Goal: Information Seeking & Learning: Check status

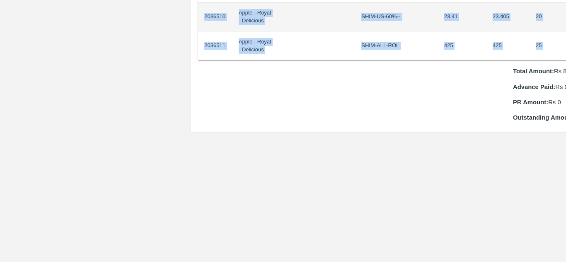
scroll to position [889, 17]
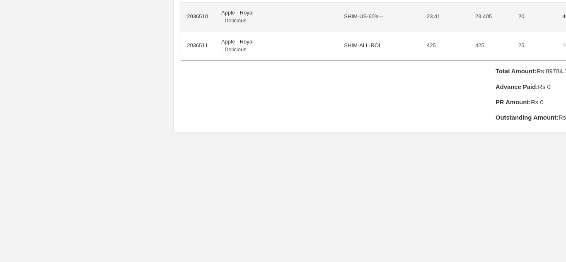
drag, startPoint x: 203, startPoint y: 141, endPoint x: 566, endPoint y: 35, distance: 378.3
click at [566, 35] on div "Supply Chain Purchase Order - 176225 Payment Requests Edit View Logs View Trace…" at bounding box center [283, 131] width 566 height 262
copy thead "ID Product Brand/[PERSON_NAME] Expected Weight (Kgs) Actual Weight (Kgs) Agreed…"
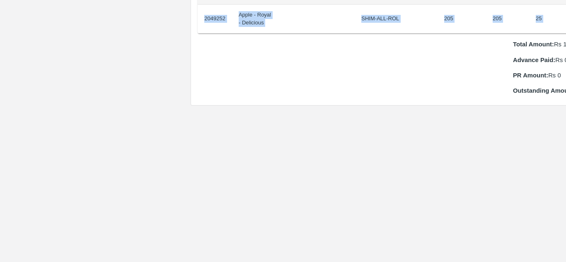
scroll to position [916, 17]
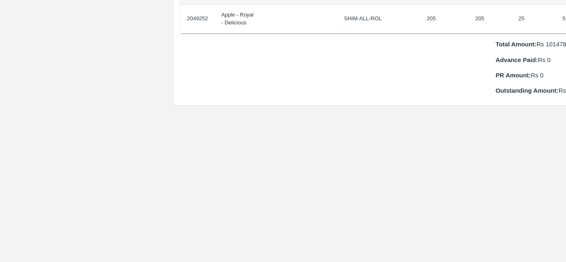
drag, startPoint x: 201, startPoint y: 136, endPoint x: 566, endPoint y: 15, distance: 384.4
click at [566, 15] on div "Supply Chain Purchase Order - 176811 Payment Requests Edit View Logs View Trace…" at bounding box center [283, 131] width 566 height 262
copy thead "ID Product Brand/[PERSON_NAME] Expected Weight (Kgs) Actual Weight (Kgs) Agreed…"
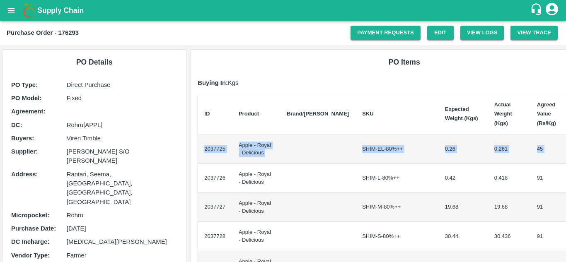
scroll to position [0, 17]
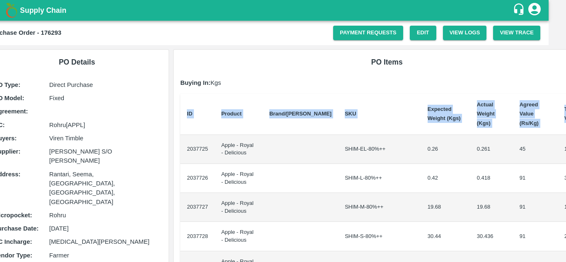
drag, startPoint x: 203, startPoint y: 141, endPoint x: 566, endPoint y: 136, distance: 363.2
click at [566, 136] on div "Supply Chain Purchase Order - 176293 Payment Requests Edit View Logs View Trace…" at bounding box center [283, 131] width 566 height 262
copy thead "ID Product Brand/[PERSON_NAME] Expected Weight (Kgs) Actual Weight (Kgs) Agreed…"
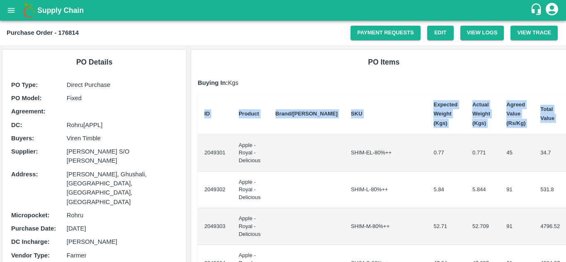
drag, startPoint x: 203, startPoint y: 149, endPoint x: 566, endPoint y: 189, distance: 365.3
click at [566, 189] on div "Supply Chain Purchase Order - 176814 Payment Requests Edit View Logs View Trace…" at bounding box center [283, 131] width 566 height 262
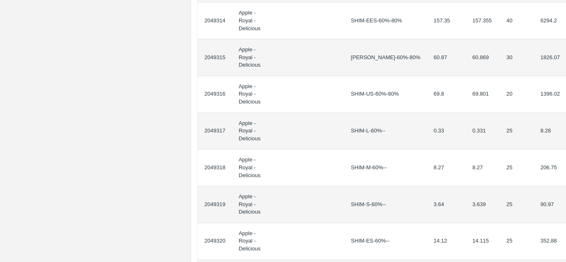
scroll to position [815, 0]
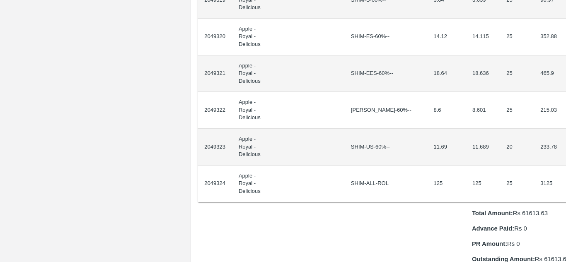
copy thead "ID Product Brand/[PERSON_NAME] Expected Weight (Kgs) Actual Weight (Kgs) Agreed…"
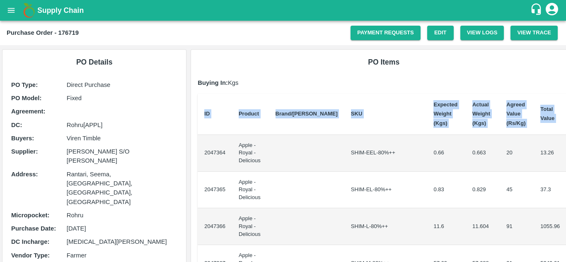
drag, startPoint x: 203, startPoint y: 149, endPoint x: 561, endPoint y: 160, distance: 358.3
copy thead "ID Product Brand/[PERSON_NAME] Expected Weight (Kgs) Actual Weight (Kgs) Agreed…"
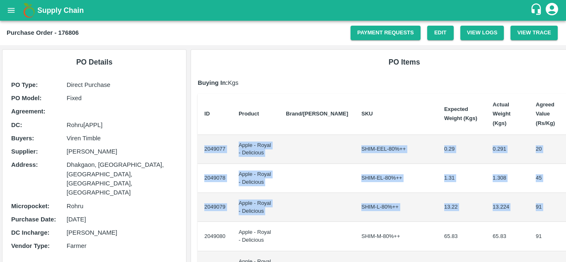
scroll to position [0, 17]
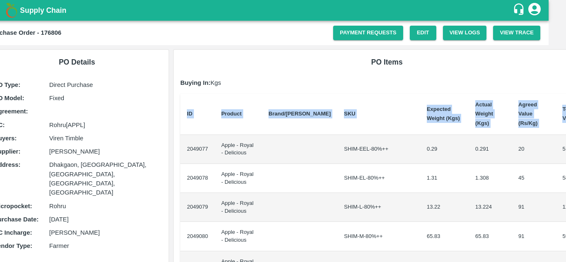
drag, startPoint x: 202, startPoint y: 139, endPoint x: 559, endPoint y: 184, distance: 359.7
copy thead "ID Product Brand/[PERSON_NAME] Expected Weight (Kgs) Actual Weight (Kgs) Agreed…"
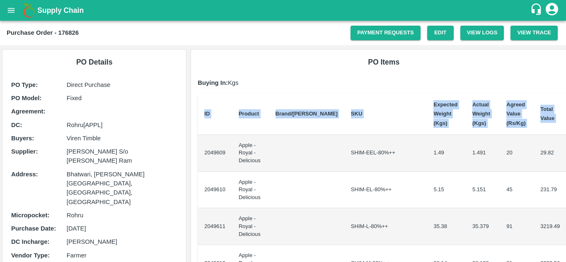
drag, startPoint x: 201, startPoint y: 145, endPoint x: 560, endPoint y: 187, distance: 361.9
copy thead "ID Product Brand/[PERSON_NAME] Expected Weight (Kgs) Actual Weight (Kgs) Agreed…"
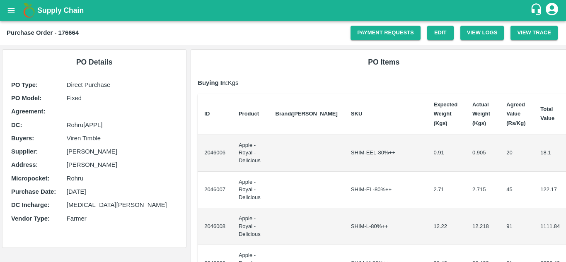
click at [205, 148] on td "2046006" at bounding box center [215, 153] width 34 height 37
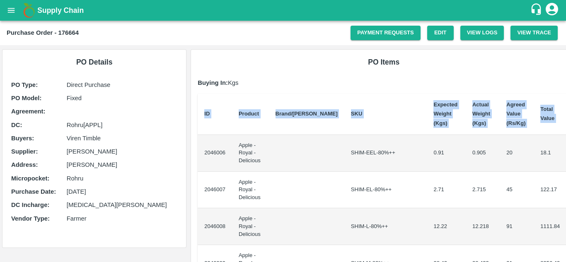
drag, startPoint x: 202, startPoint y: 148, endPoint x: 566, endPoint y: 245, distance: 376.6
click at [566, 245] on div "Supply Chain Purchase Order - 176664 Payment Requests Edit View Logs View Trace…" at bounding box center [283, 131] width 566 height 262
copy thead "ID Product Brand/[PERSON_NAME] Expected Weight (Kgs) Actual Weight (Kgs) Agreed…"
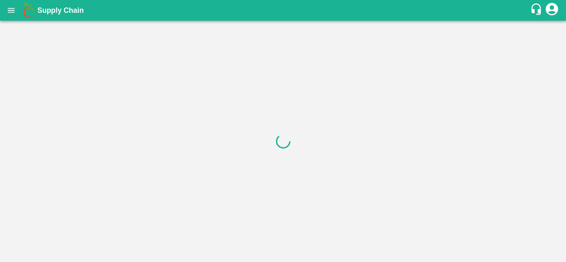
click at [207, 148] on div at bounding box center [283, 142] width 566 height 242
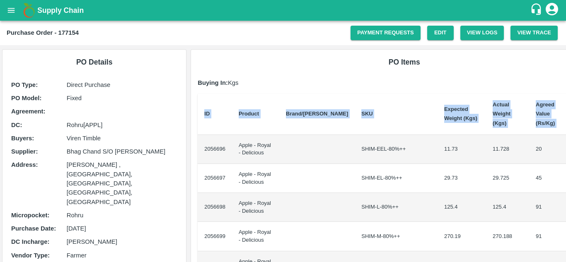
scroll to position [0, 17]
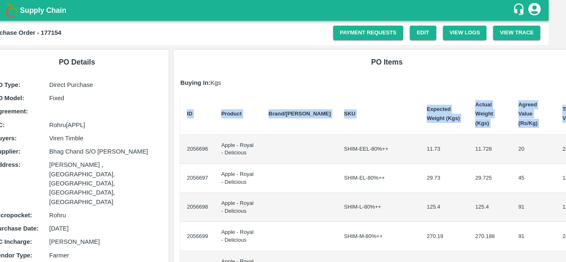
drag, startPoint x: 203, startPoint y: 145, endPoint x: 566, endPoint y: 226, distance: 371.5
click at [566, 226] on div "Supply Chain Purchase Order - 177154 Payment Requests Edit View Logs View Trace…" at bounding box center [283, 131] width 566 height 262
copy thead "ID Product Brand/[PERSON_NAME] Expected Weight (Kgs) Actual Weight (Kgs) Agreed…"
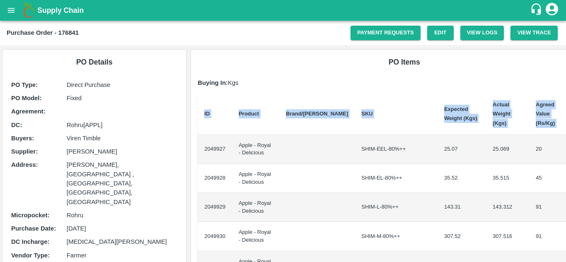
scroll to position [0, 17]
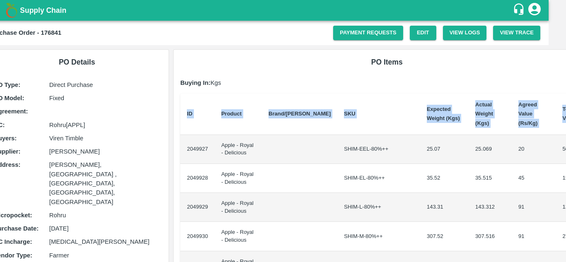
drag, startPoint x: 202, startPoint y: 139, endPoint x: 566, endPoint y: 187, distance: 366.7
click at [566, 187] on div "Supply Chain Purchase Order - 176841 Payment Requests Edit View Logs View Trace…" at bounding box center [283, 131] width 566 height 262
copy thead "ID Product Brand/[PERSON_NAME] Expected Weight (Kgs) Actual Weight (Kgs) Agreed…"
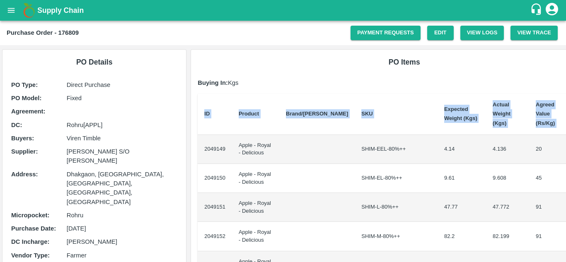
scroll to position [0, 17]
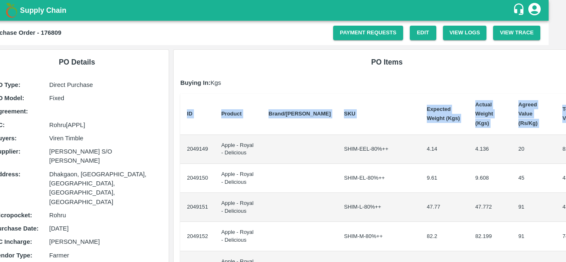
drag, startPoint x: 202, startPoint y: 138, endPoint x: 566, endPoint y: 194, distance: 367.8
click at [566, 194] on div "Supply Chain Purchase Order - 176809 Payment Requests Edit View Logs View Trace…" at bounding box center [283, 131] width 566 height 262
copy thead "ID Product Brand/[PERSON_NAME] Expected Weight (Kgs) Actual Weight (Kgs) Agreed…"
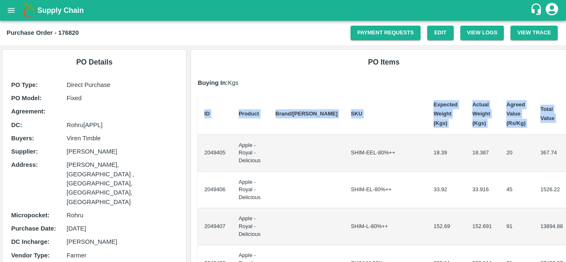
drag, startPoint x: 202, startPoint y: 148, endPoint x: 566, endPoint y: 196, distance: 366.8
click at [566, 196] on div "Supply Chain Purchase Order - 176820 Payment Requests Edit View Logs View Trace…" at bounding box center [283, 131] width 566 height 262
copy thead "ID Product Brand/[PERSON_NAME] Expected Weight (Kgs) Actual Weight (Kgs) Agreed…"
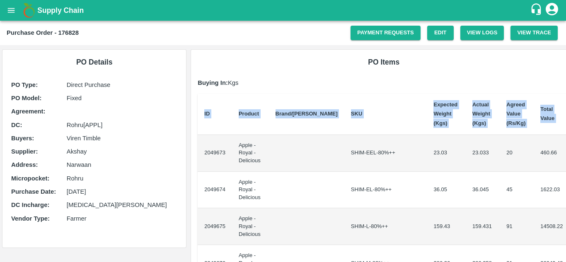
drag, startPoint x: 205, startPoint y: 149, endPoint x: 566, endPoint y: 174, distance: 361.5
click at [566, 174] on div "Supply Chain Purchase Order - 176828 Payment Requests Edit View Logs View Trace…" at bounding box center [283, 131] width 566 height 262
copy thead "ID Product Brand/[PERSON_NAME] Expected Weight (Kgs) Actual Weight (Kgs) Agreed…"
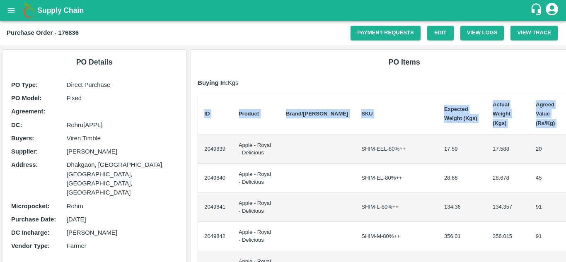
scroll to position [0, 17]
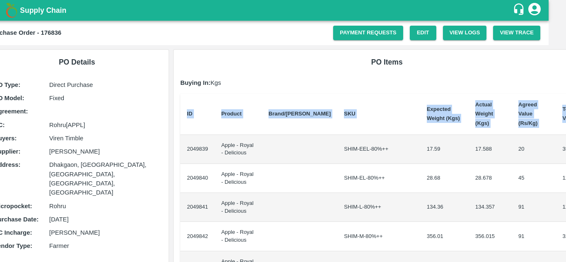
drag, startPoint x: 203, startPoint y: 139, endPoint x: 566, endPoint y: 203, distance: 368.7
click at [566, 203] on div "Supply Chain Purchase Order - 176836 Payment Requests Edit View Logs View Trace…" at bounding box center [283, 131] width 566 height 262
copy thead "ID Product Brand/[PERSON_NAME] Expected Weight (Kgs) Actual Weight (Kgs) Agreed…"
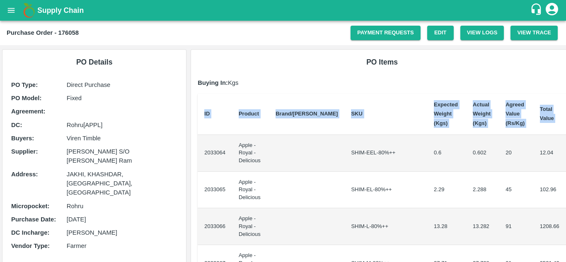
drag, startPoint x: 202, startPoint y: 146, endPoint x: 566, endPoint y: 223, distance: 371.6
click at [566, 223] on div "Supply Chain Purchase Order - 176058 Payment Requests Edit View Logs View Trace…" at bounding box center [283, 131] width 566 height 262
copy thead "ID Product Brand/[PERSON_NAME] Expected Weight (Kgs) Actual Weight (Kgs) Agreed…"
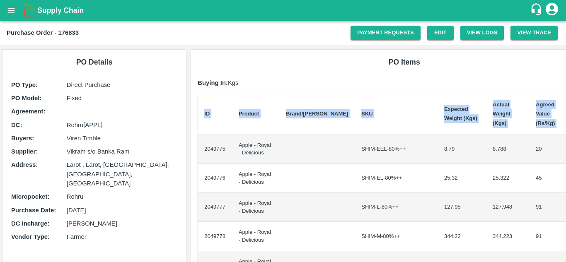
scroll to position [0, 17]
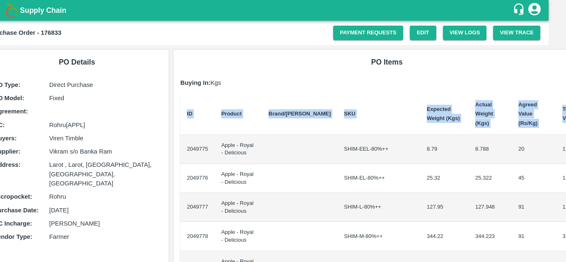
drag, startPoint x: 203, startPoint y: 140, endPoint x: 565, endPoint y: 162, distance: 363.4
click at [565, 162] on div "Supply Chain Purchase Order - 176833 Payment Requests Edit View Logs View Trace…" at bounding box center [283, 131] width 566 height 262
copy thead "ID Product Brand/[PERSON_NAME] Expected Weight (Kgs) Actual Weight (Kgs) Agreed…"
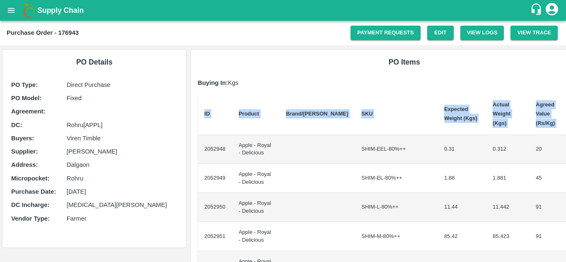
scroll to position [0, 17]
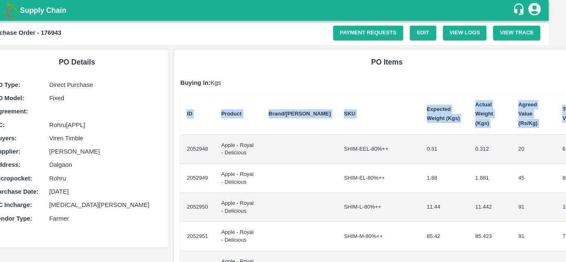
drag, startPoint x: 204, startPoint y: 138, endPoint x: 566, endPoint y: 193, distance: 366.4
click at [566, 193] on div "Supply Chain Purchase Order - 176943 Payment Requests Edit View Logs View Trace…" at bounding box center [283, 131] width 566 height 262
copy thead "ID Product Brand/[PERSON_NAME] Expected Weight (Kgs) Actual Weight (Kgs) Agreed…"
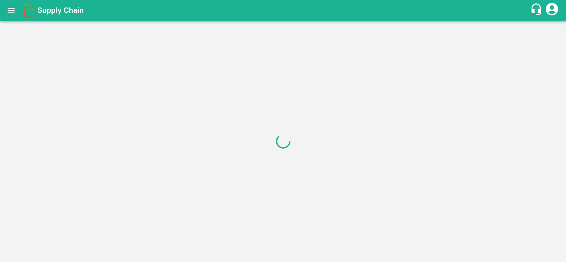
click at [262, 164] on div at bounding box center [283, 142] width 566 height 242
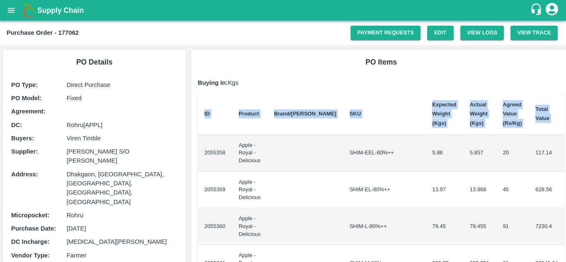
drag, startPoint x: 201, startPoint y: 148, endPoint x: 566, endPoint y: 170, distance: 365.0
click at [566, 170] on div "Supply Chain Purchase Order - 177062 Payment Requests Edit View Logs View Trace…" at bounding box center [283, 131] width 566 height 262
copy thead "ID Product Brand/[PERSON_NAME] Expected Weight (Kgs) Actual Weight (Kgs) Agreed…"
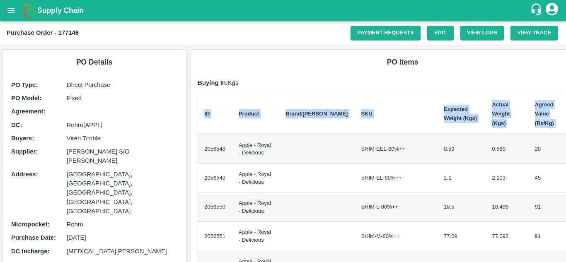
scroll to position [0, 14]
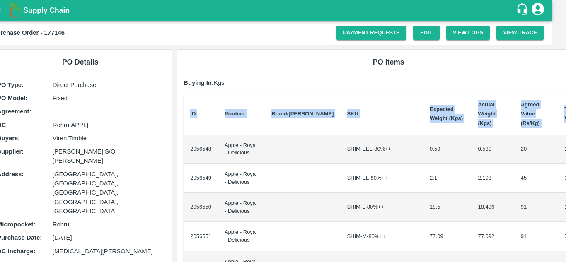
drag, startPoint x: 202, startPoint y: 140, endPoint x: 566, endPoint y: 148, distance: 363.6
click at [566, 148] on div "Supply Chain Purchase Order - 177146 Payment Requests Edit View Logs View Trace…" at bounding box center [283, 131] width 566 height 262
copy thead "ID Product Brand/[PERSON_NAME] Expected Weight (Kgs) Actual Weight (Kgs) Agreed…"
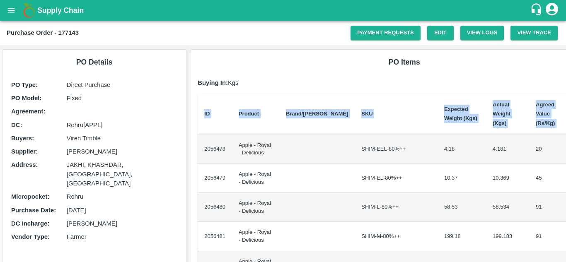
scroll to position [0, 17]
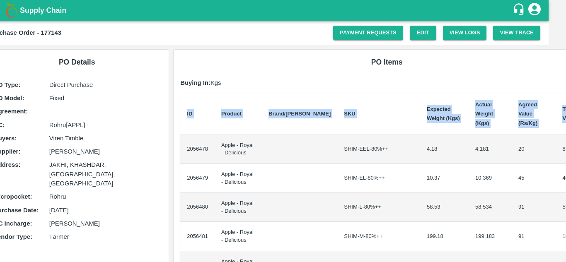
drag, startPoint x: 201, startPoint y: 137, endPoint x: 566, endPoint y: 170, distance: 365.8
click at [566, 170] on div "Supply Chain Purchase Order - 177143 Payment Requests Edit View Logs View Trace…" at bounding box center [283, 131] width 566 height 262
copy thead "ID Product Brand/[PERSON_NAME] Expected Weight (Kgs) Actual Weight (Kgs) Agreed…"
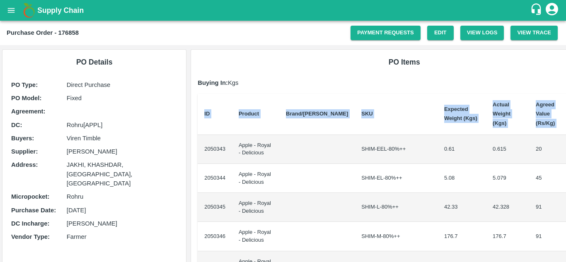
scroll to position [0, 17]
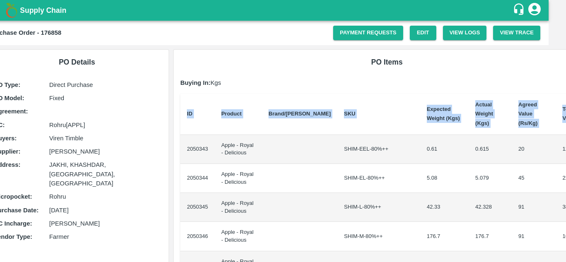
drag, startPoint x: 203, startPoint y: 140, endPoint x: 566, endPoint y: 162, distance: 363.4
click at [566, 162] on div "Supply Chain Purchase Order - 176858 Payment Requests Edit View Logs View Trace…" at bounding box center [283, 131] width 566 height 262
copy thead "ID Product Brand/[PERSON_NAME] Expected Weight (Kgs) Actual Weight (Kgs) Agreed…"
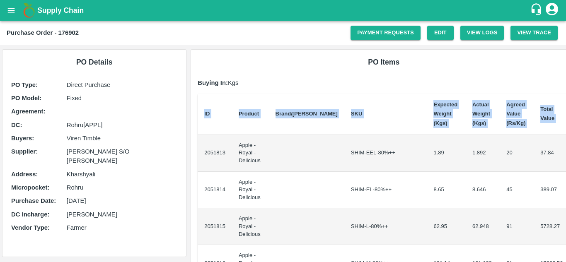
drag, startPoint x: 203, startPoint y: 149, endPoint x: 566, endPoint y: 153, distance: 363.2
click at [566, 153] on div "Supply Chain Purchase Order - 176902 Payment Requests Edit View Logs View Trace…" at bounding box center [283, 131] width 566 height 262
copy thead "ID Product Brand/[PERSON_NAME] Expected Weight (Kgs) Actual Weight (Kgs) Agreed…"
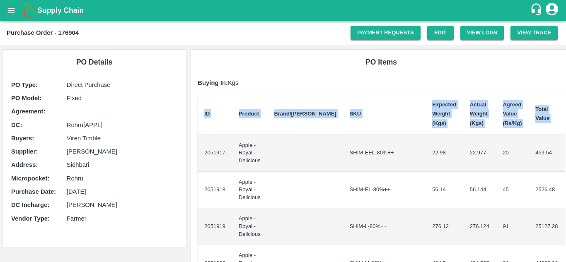
drag, startPoint x: 201, startPoint y: 150, endPoint x: 566, endPoint y: 254, distance: 379.6
click at [566, 254] on div "Supply Chain Purchase Order - 176904 Payment Requests Edit View Logs View Trace…" at bounding box center [283, 131] width 566 height 262
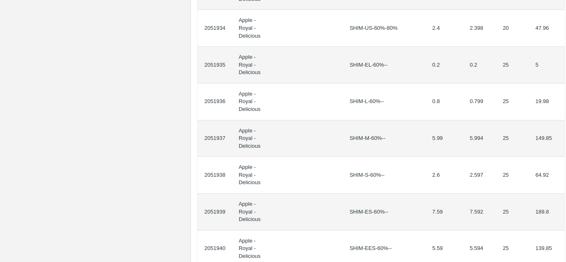
scroll to position [751, 0]
copy thead "ID Product Brand/[PERSON_NAME] Expected Weight (Kgs) Actual Weight (Kgs) Agreed…"
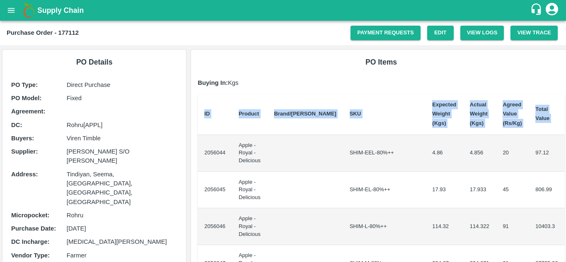
drag, startPoint x: 203, startPoint y: 149, endPoint x: 566, endPoint y: 201, distance: 366.8
click at [566, 201] on div "Supply Chain Purchase Order - 177112 Payment Requests Edit View Logs View Trace…" at bounding box center [283, 131] width 566 height 262
copy thead "ID Product Brand/[PERSON_NAME] Expected Weight (Kgs) Actual Weight (Kgs) Agreed…"
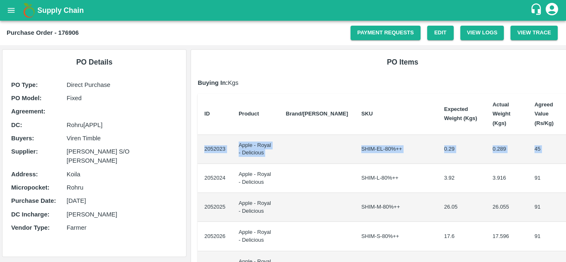
scroll to position [0, 14]
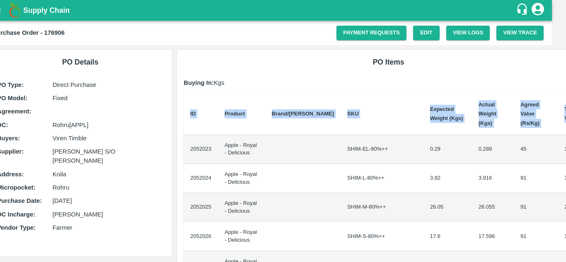
drag, startPoint x: 201, startPoint y: 139, endPoint x: 566, endPoint y: 156, distance: 364.8
click at [566, 156] on div "Supply Chain Purchase Order - 176906 Payment Requests Edit View Logs View Trace…" at bounding box center [283, 131] width 566 height 262
copy thead "ID Product Brand/[PERSON_NAME] Expected Weight (Kgs) Actual Weight (Kgs) Agreed…"
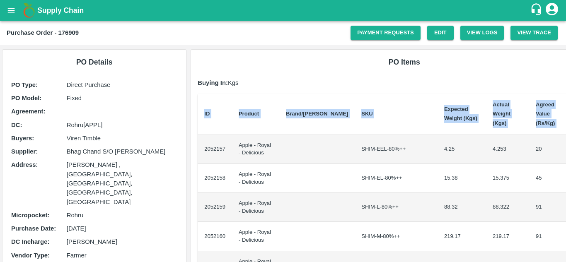
scroll to position [0, 17]
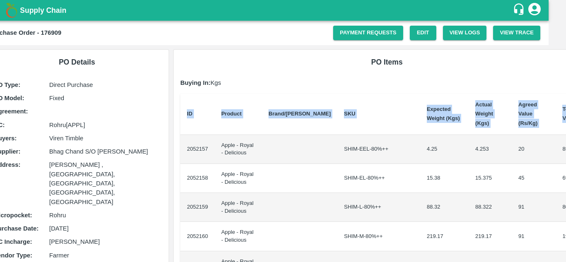
drag, startPoint x: 204, startPoint y: 142, endPoint x: 566, endPoint y: 211, distance: 368.8
click at [566, 211] on div "Supply Chain Purchase Order - 176909 Payment Requests Edit View Logs View Trace…" at bounding box center [283, 131] width 566 height 262
copy thead "ID Product Brand/[PERSON_NAME] Expected Weight (Kgs) Actual Weight (Kgs) Agreed…"
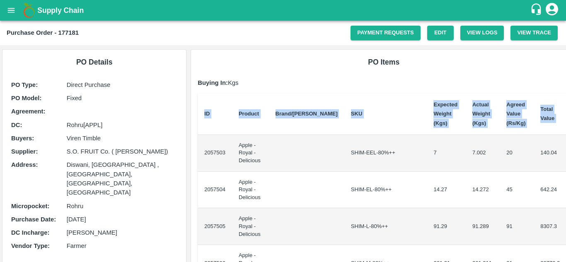
drag, startPoint x: 203, startPoint y: 146, endPoint x: 566, endPoint y: 243, distance: 375.7
click at [566, 243] on div "Supply Chain Purchase Order - 177181 Payment Requests Edit View Logs View Trace…" at bounding box center [283, 131] width 566 height 262
copy thead "ID Product Brand/[PERSON_NAME] Expected Weight (Kgs) Actual Weight (Kgs) Agreed…"
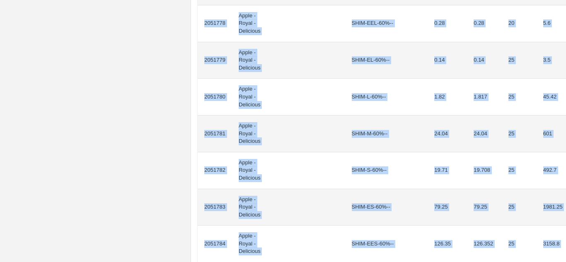
scroll to position [771, 0]
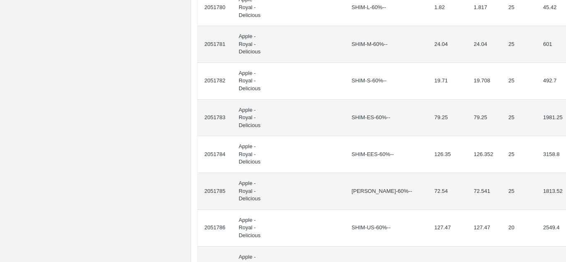
drag, startPoint x: 204, startPoint y: 148, endPoint x: 566, endPoint y: 70, distance: 370.1
click at [566, 70] on div "Supply Chain Purchase Order - 176901 Payment Requests Edit View Logs View Trace…" at bounding box center [283, 131] width 566 height 262
copy thead "ID Product Brand/[PERSON_NAME] Expected Weight (Kgs) Actual Weight (Kgs) Agreed…"
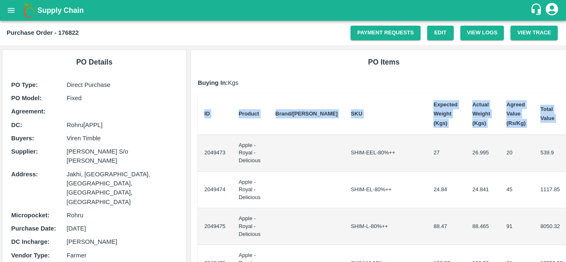
drag, startPoint x: 203, startPoint y: 148, endPoint x: 566, endPoint y: 168, distance: 363.7
click at [566, 168] on div "Supply Chain Purchase Order - 176822 Payment Requests Edit View Logs View Trace…" at bounding box center [283, 131] width 566 height 262
copy thead "ID Product Brand/[PERSON_NAME] Expected Weight (Kgs) Actual Weight (Kgs) Agreed…"
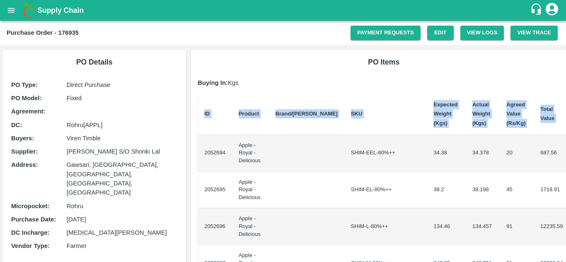
drag, startPoint x: 201, startPoint y: 151, endPoint x: 566, endPoint y: 160, distance: 365.3
click at [566, 160] on div "Supply Chain Purchase Order - 176935 Payment Requests Edit View Logs View Trace…" at bounding box center [283, 131] width 566 height 262
copy thead "ID Product Brand/[PERSON_NAME] Expected Weight (Kgs) Actual Weight (Kgs) Agreed…"
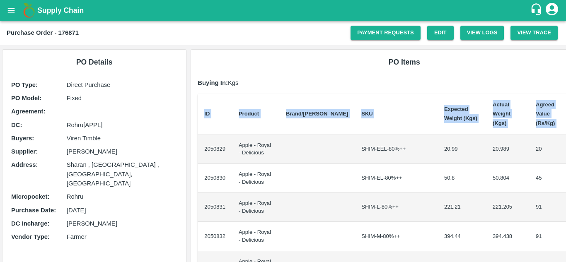
scroll to position [0, 17]
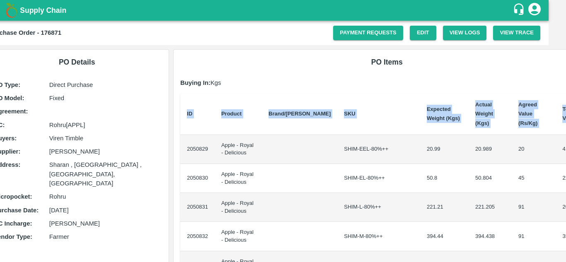
drag, startPoint x: 204, startPoint y: 143, endPoint x: 566, endPoint y: 126, distance: 362.7
click at [566, 126] on div "Supply Chain Purchase Order - 176871 Payment Requests Edit View Logs View Trace…" at bounding box center [283, 131] width 566 height 262
copy thead "ID Product Brand/[PERSON_NAME] Expected Weight (Kgs) Actual Weight (Kgs) Agreed…"
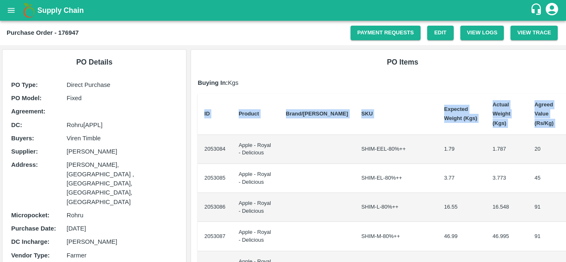
scroll to position [0, 14]
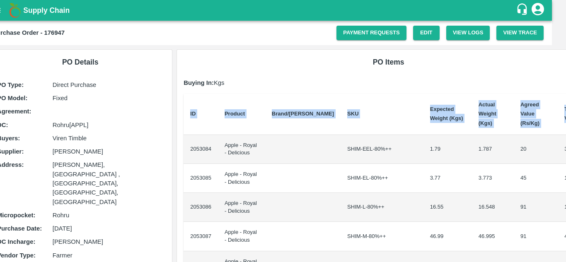
drag, startPoint x: 204, startPoint y: 139, endPoint x: 566, endPoint y: 132, distance: 362.0
click at [566, 132] on div "Supply Chain Purchase Order - 176947 Payment Requests Edit View Logs View Trace…" at bounding box center [283, 131] width 566 height 262
copy thead "ID Product Brand/[PERSON_NAME] Expected Weight (Kgs) Actual Weight (Kgs) Agreed…"
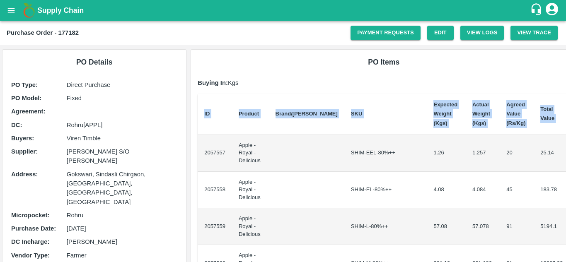
drag, startPoint x: 202, startPoint y: 152, endPoint x: 566, endPoint y: 185, distance: 365.5
click at [566, 185] on div "Supply Chain Purchase Order - 177182 Payment Requests Edit View Logs View Trace…" at bounding box center [283, 131] width 566 height 262
copy thead "ID Product Brand/[PERSON_NAME] Expected Weight (Kgs) Actual Weight (Kgs) Agreed…"
drag, startPoint x: 202, startPoint y: 149, endPoint x: 566, endPoint y: 199, distance: 367.4
click at [566, 199] on div "Supply Chain Purchase Order - 176302 Payment Requests Edit View Logs View Trace…" at bounding box center [283, 131] width 566 height 262
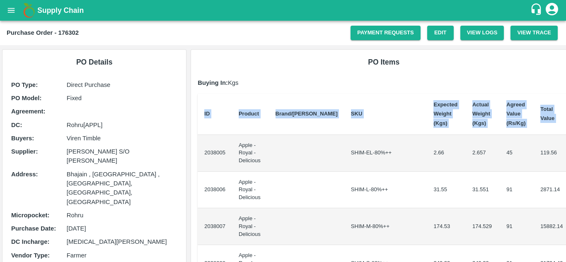
copy thead "ID Product Brand/[PERSON_NAME] Expected Weight (Kgs) Actual Weight (Kgs) Agreed…"
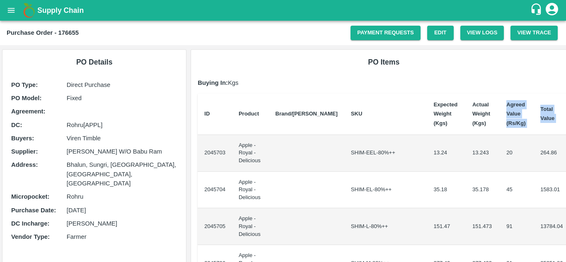
drag, startPoint x: 203, startPoint y: 148, endPoint x: 464, endPoint y: 129, distance: 261.4
click at [199, 149] on td "2045703" at bounding box center [215, 153] width 34 height 37
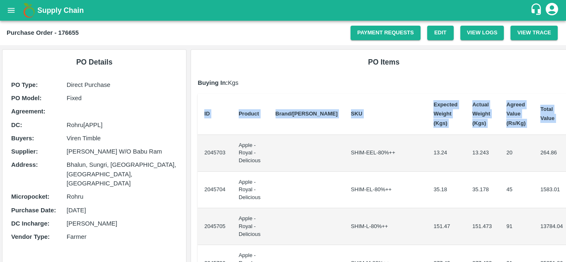
drag, startPoint x: 202, startPoint y: 150, endPoint x: 566, endPoint y: 196, distance: 366.5
click at [566, 196] on div "Supply Chain Purchase Order - 176655 Payment Requests Edit View Logs View Trace…" at bounding box center [283, 131] width 566 height 262
copy thead "ID Product Brand/[PERSON_NAME] Expected Weight (Kgs) Actual Weight (Kgs) Agreed…"
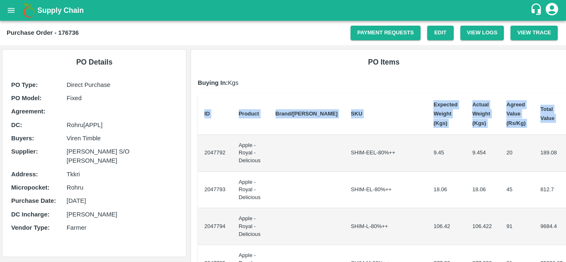
drag, startPoint x: 202, startPoint y: 149, endPoint x: 566, endPoint y: 209, distance: 368.8
click at [566, 209] on div "Supply Chain Purchase Order - 176736 Payment Requests Edit View Logs View Trace…" at bounding box center [283, 131] width 566 height 262
copy thead "ID Product Brand/[PERSON_NAME] Expected Weight (Kgs) Actual Weight (Kgs) Agreed…"
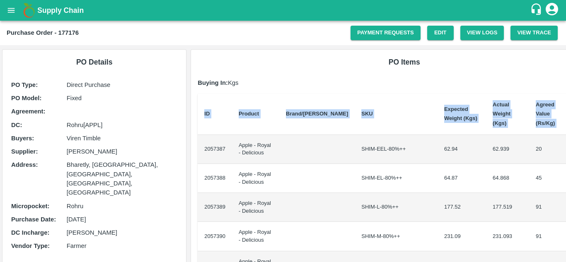
scroll to position [0, 17]
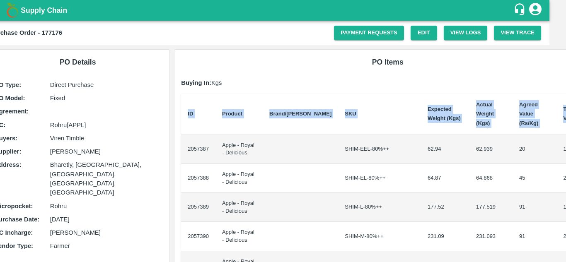
drag, startPoint x: 201, startPoint y: 141, endPoint x: 566, endPoint y: 182, distance: 367.0
click at [566, 182] on div "Supply Chain Purchase Order - 177176 Payment Requests Edit View Logs View Trace…" at bounding box center [283, 131] width 566 height 262
copy thead "ID Product Brand/[PERSON_NAME] Expected Weight (Kgs) Actual Weight (Kgs) Agreed…"
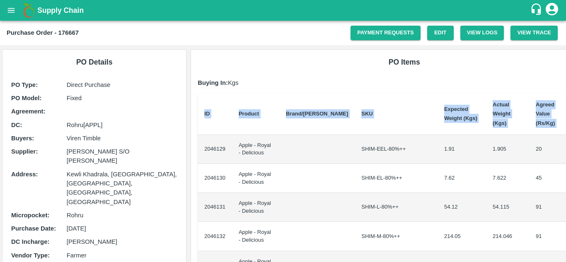
scroll to position [0, 17]
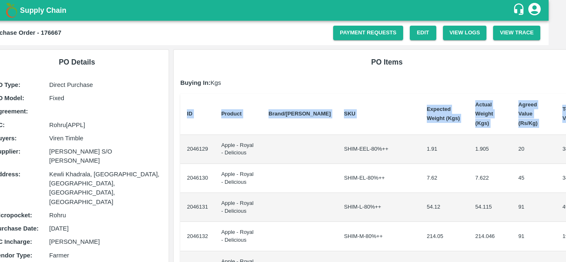
drag, startPoint x: 202, startPoint y: 140, endPoint x: 566, endPoint y: 161, distance: 364.2
click at [566, 161] on div "Supply Chain Purchase Order - 176667 Payment Requests Edit View Logs View Trace…" at bounding box center [283, 131] width 566 height 262
copy thead "ID Product Brand/[PERSON_NAME] Expected Weight (Kgs) Actual Weight (Kgs) Agreed…"
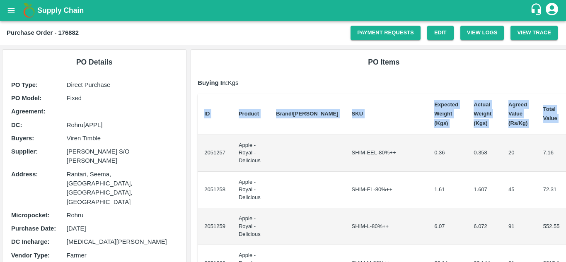
drag, startPoint x: 203, startPoint y: 150, endPoint x: 566, endPoint y: 142, distance: 362.8
click at [566, 142] on div "Supply Chain Purchase Order - 176882 Payment Requests Edit View Logs View Trace…" at bounding box center [283, 131] width 566 height 262
copy thead "ID Product Brand/[PERSON_NAME] Expected Weight (Kgs) Actual Weight (Kgs) Agreed…"
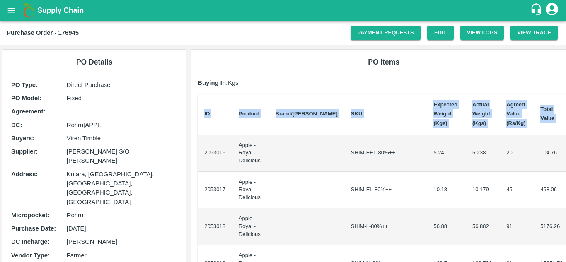
drag, startPoint x: 203, startPoint y: 150, endPoint x: 566, endPoint y: 172, distance: 363.8
click at [566, 172] on div "Supply Chain Purchase Order - 176945 Payment Requests Edit View Logs View Trace…" at bounding box center [283, 131] width 566 height 262
copy thead "ID Product Brand/[PERSON_NAME] Expected Weight (Kgs) Actual Weight (Kgs) Agreed…"
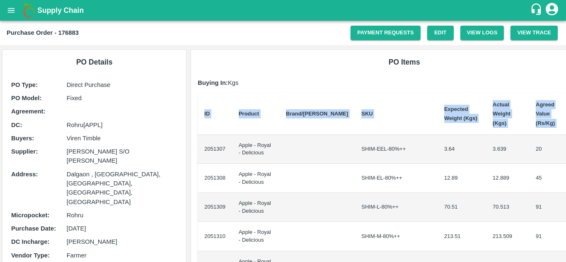
scroll to position [0, 17]
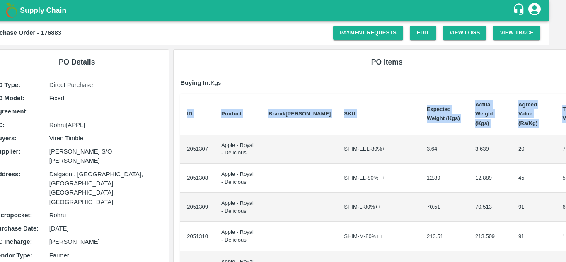
drag, startPoint x: 203, startPoint y: 140, endPoint x: 566, endPoint y: 160, distance: 363.3
click at [566, 160] on div "Supply Chain Purchase Order - 176883 Payment Requests Edit View Logs View Trace…" at bounding box center [283, 131] width 566 height 262
copy thead "ID Product Brand/[PERSON_NAME] Expected Weight (Kgs) Actual Weight (Kgs) Agreed…"
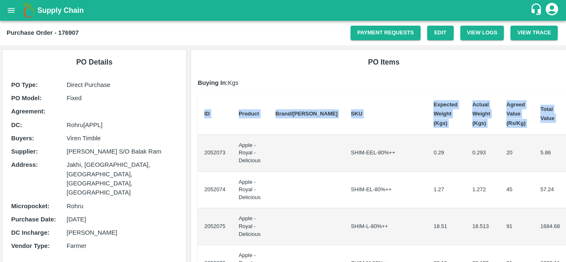
drag, startPoint x: 202, startPoint y: 149, endPoint x: 566, endPoint y: 151, distance: 364.0
click at [566, 151] on div "Supply Chain Purchase Order - 176907 Payment Requests Edit View Logs View Trace…" at bounding box center [283, 131] width 566 height 262
copy thead "ID Product Brand/[PERSON_NAME] Expected Weight (Kgs) Actual Weight (Kgs) Agreed…"
